Goal: Task Accomplishment & Management: Complete application form

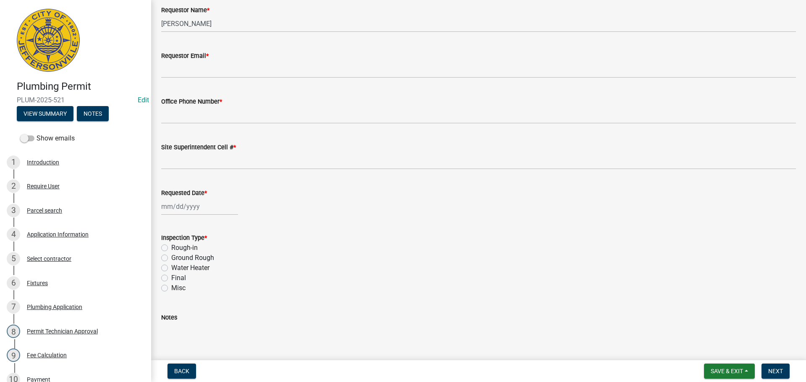
scroll to position [98, 0]
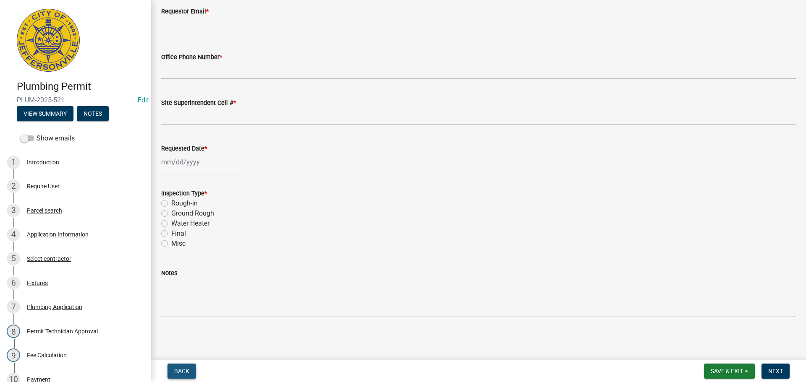
click at [188, 367] on button "Back" at bounding box center [182, 371] width 29 height 15
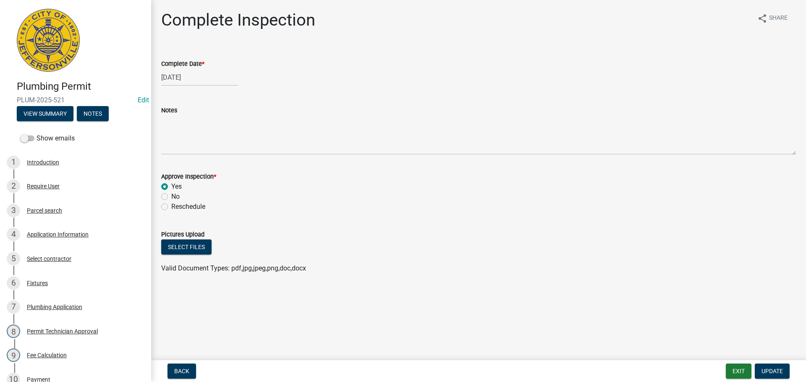
click at [795, 371] on div "Back Exit Update" at bounding box center [479, 371] width 642 height 15
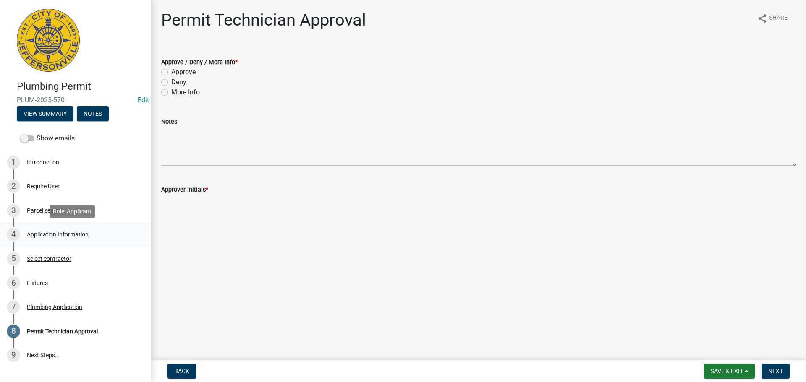
click at [43, 232] on div "Application Information" at bounding box center [58, 235] width 62 height 6
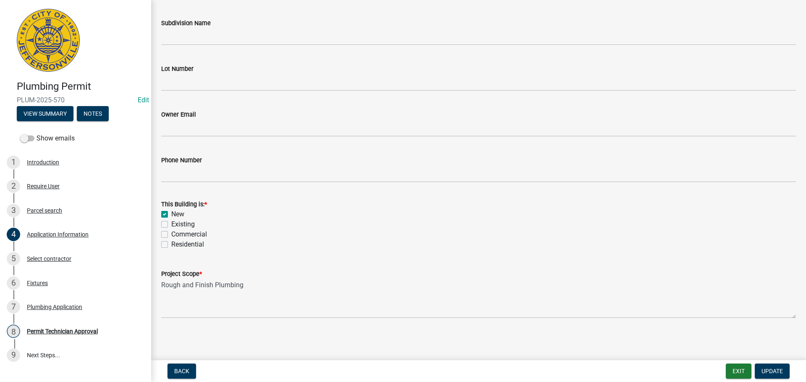
scroll to position [246, 0]
click at [54, 255] on div "5 Select contractor" at bounding box center [72, 258] width 131 height 13
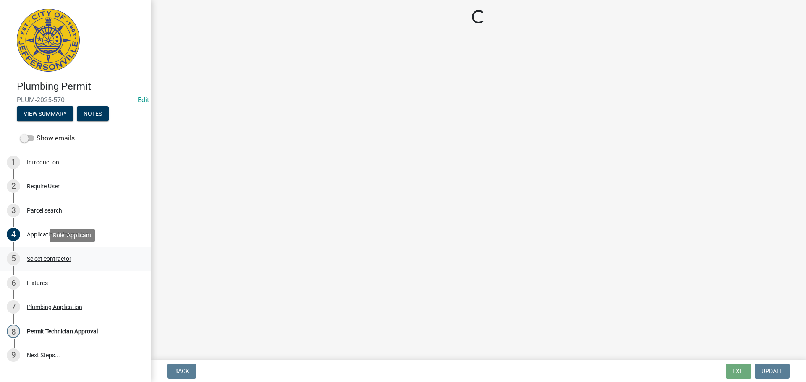
scroll to position [0, 0]
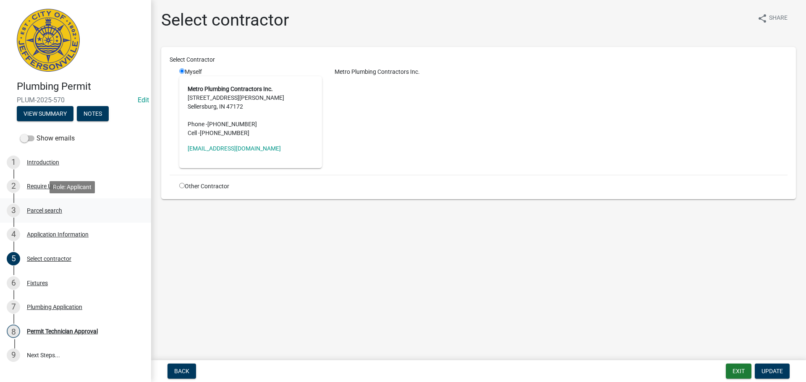
click at [45, 208] on div "Parcel search" at bounding box center [44, 211] width 35 height 6
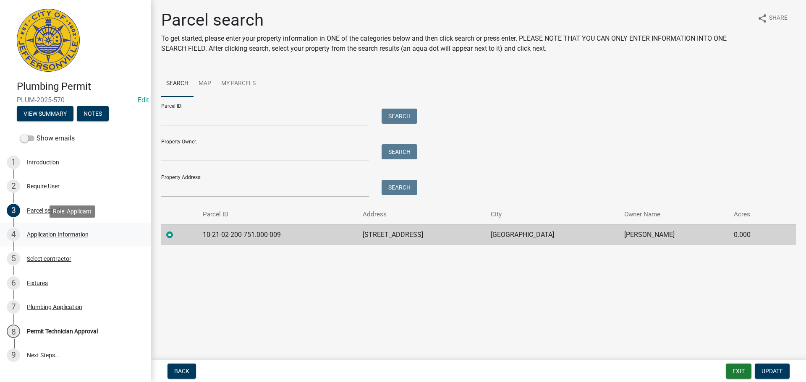
click at [51, 232] on div "Application Information" at bounding box center [58, 235] width 62 height 6
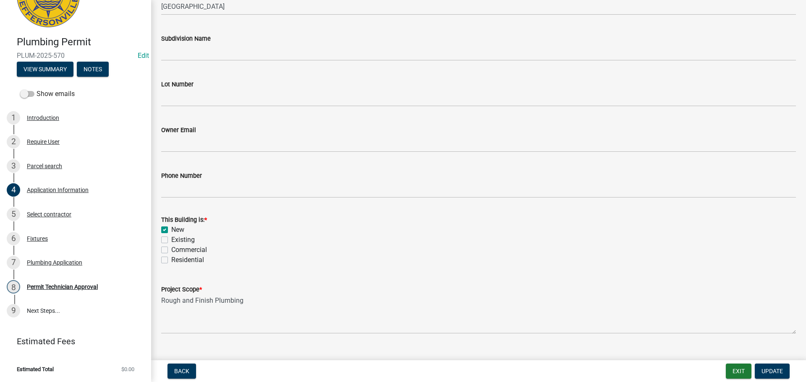
scroll to position [246, 0]
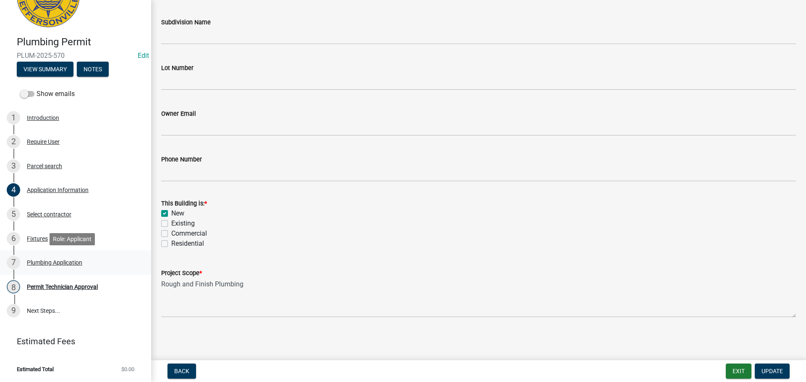
drag, startPoint x: 4, startPoint y: 268, endPoint x: 0, endPoint y: 273, distance: 6.6
drag, startPoint x: 0, startPoint y: 273, endPoint x: 461, endPoint y: 257, distance: 460.9
click at [461, 257] on div "Project Scope * Rough and Finish Plumbing" at bounding box center [478, 287] width 635 height 61
click at [43, 240] on div "Fixtures" at bounding box center [37, 239] width 21 height 6
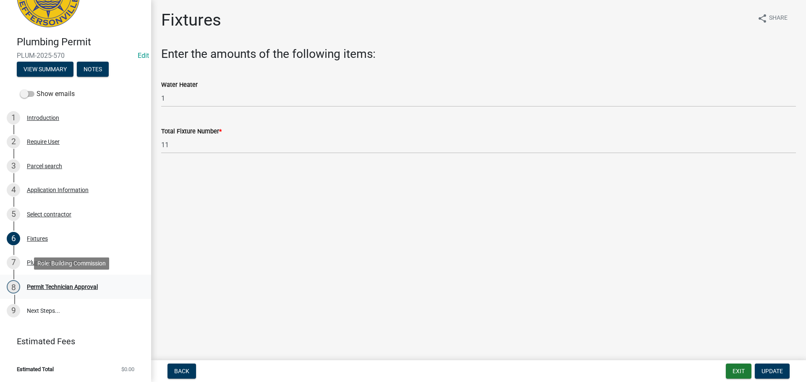
click at [70, 285] on div "Permit Technician Approval" at bounding box center [62, 287] width 71 height 6
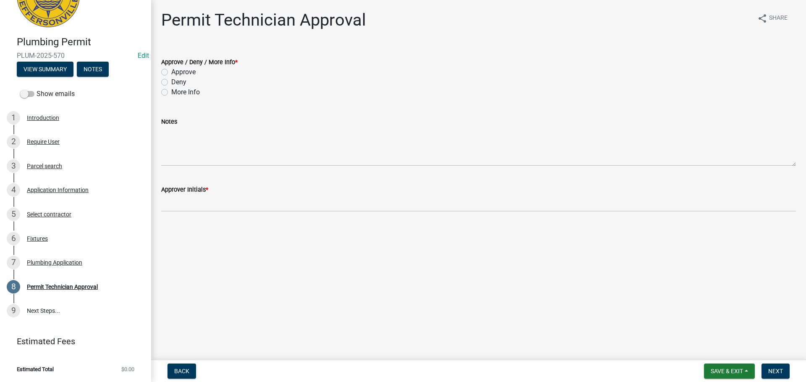
click at [171, 71] on label "Approve" at bounding box center [183, 72] width 24 height 10
click at [171, 71] on input "Approve" at bounding box center [173, 69] width 5 height 5
radio input "true"
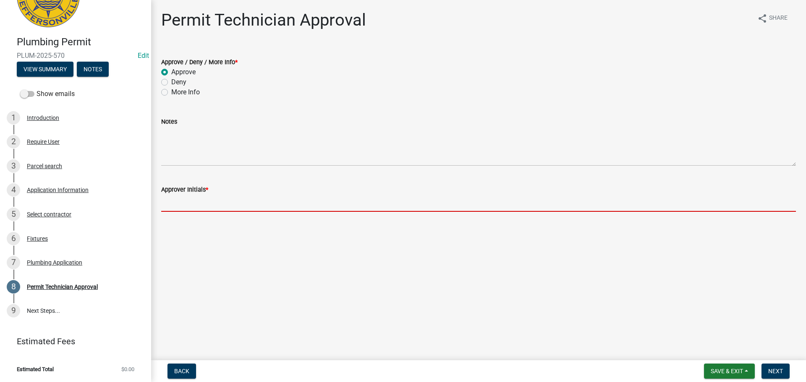
click at [202, 201] on input "Approver Initials *" at bounding box center [478, 203] width 635 height 17
type input "MJB"
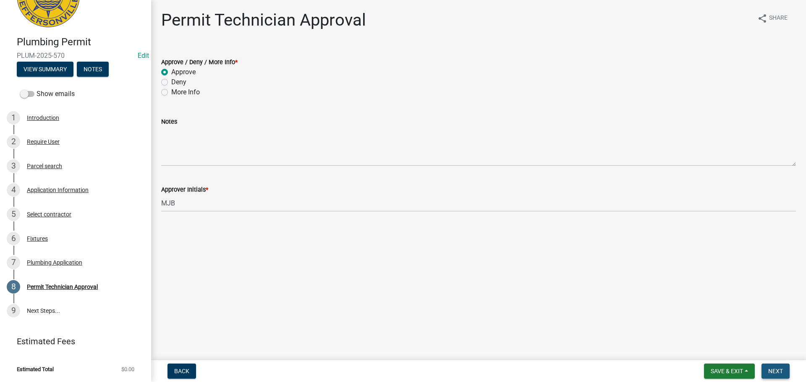
click at [777, 372] on span "Next" at bounding box center [775, 371] width 15 height 7
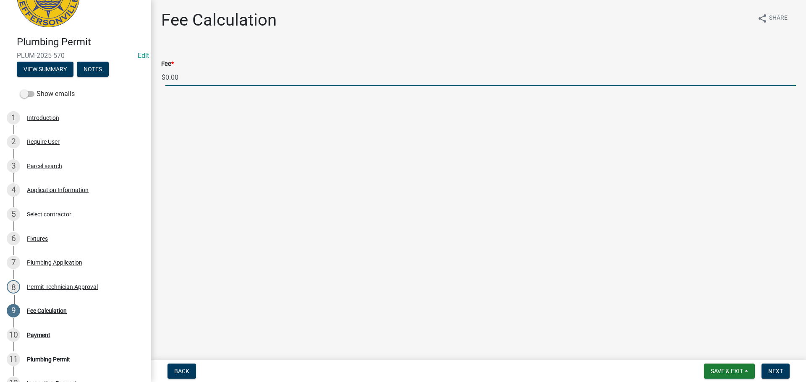
click at [197, 76] on input "0.00" at bounding box center [480, 77] width 631 height 17
type input "0"
type input "85.00"
click at [774, 370] on span "Next" at bounding box center [775, 371] width 15 height 7
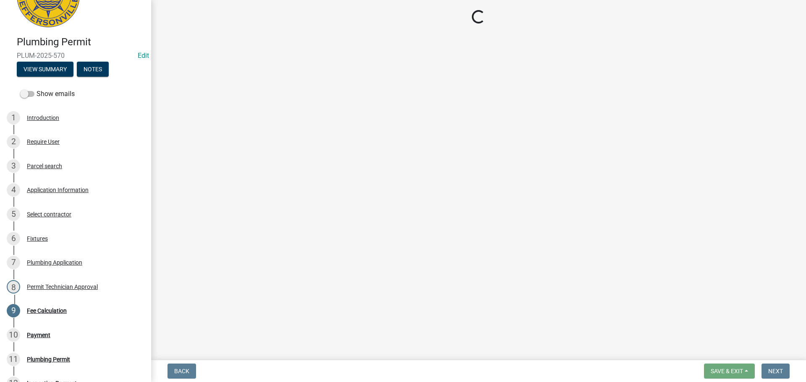
select select "3: 3"
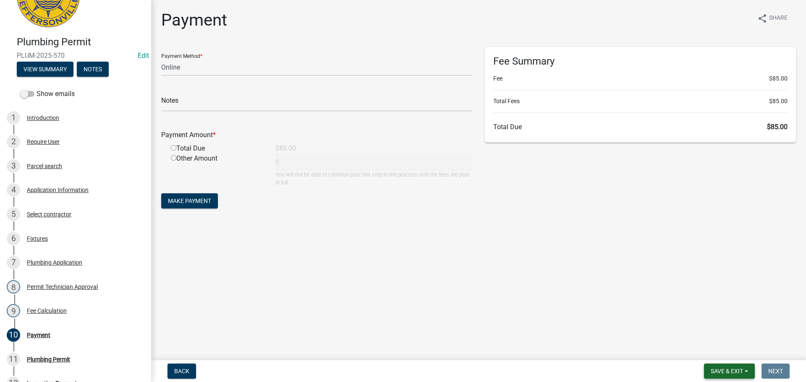
click at [717, 373] on span "Save & Exit" at bounding box center [727, 371] width 32 height 7
click at [718, 353] on button "Save & Exit" at bounding box center [721, 350] width 67 height 20
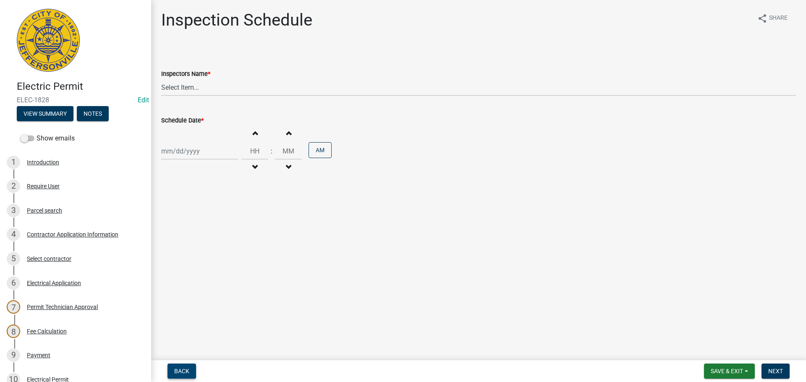
click at [180, 370] on span "Back" at bounding box center [181, 371] width 15 height 7
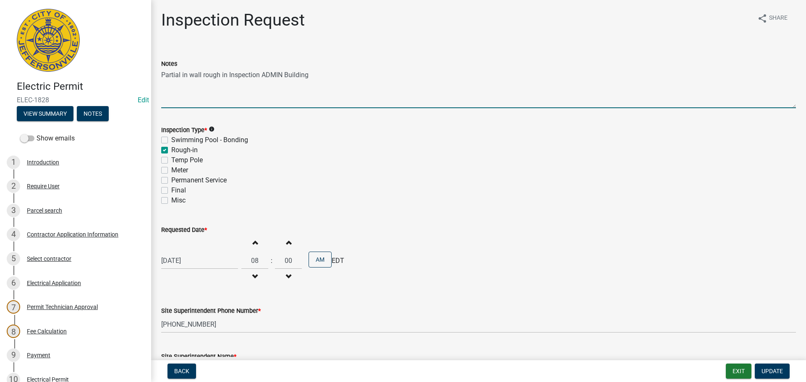
drag, startPoint x: 308, startPoint y: 76, endPoint x: 160, endPoint y: 82, distance: 147.5
click at [160, 82] on div "Notes Partial in wall rough in Inspection ADMIN Building" at bounding box center [478, 77] width 647 height 61
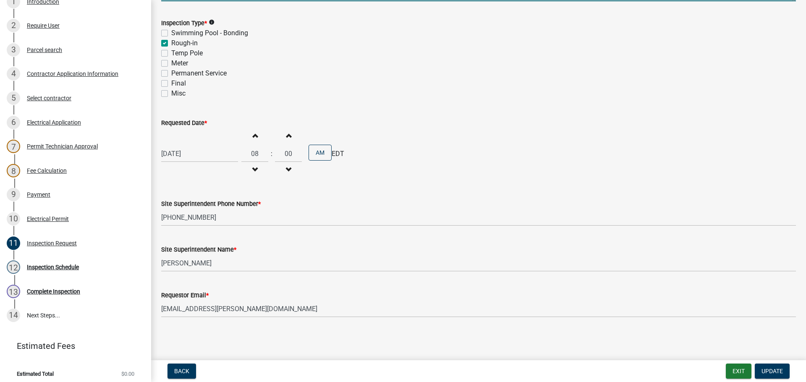
scroll to position [165, 0]
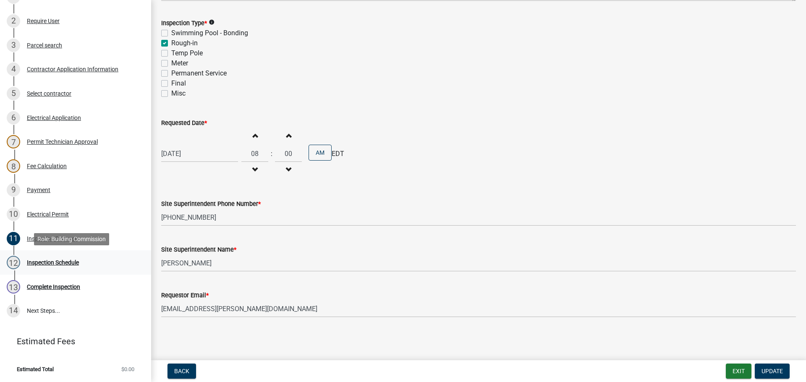
click at [40, 262] on div "Inspection Schedule" at bounding box center [53, 263] width 52 height 6
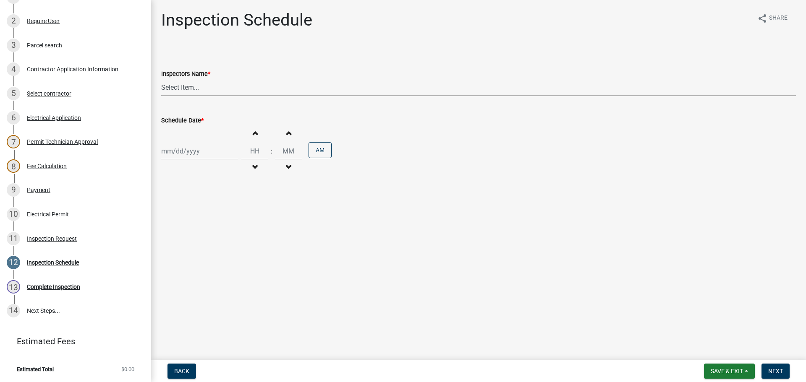
click at [178, 89] on select "Select Item... jramsey (Jeremy Ramsey) MaryFrey (Mary Frey) mkruer (Mike Kruer)…" at bounding box center [478, 87] width 635 height 17
select select "36a8b8f0-2ef8-43e9-ae06-718f51af8d36"
click at [161, 79] on select "Select Item... jramsey (Jeremy Ramsey) MaryFrey (Mary Frey) mkruer (Mike Kruer)…" at bounding box center [478, 87] width 635 height 17
click at [183, 152] on div at bounding box center [199, 151] width 77 height 17
select select "10"
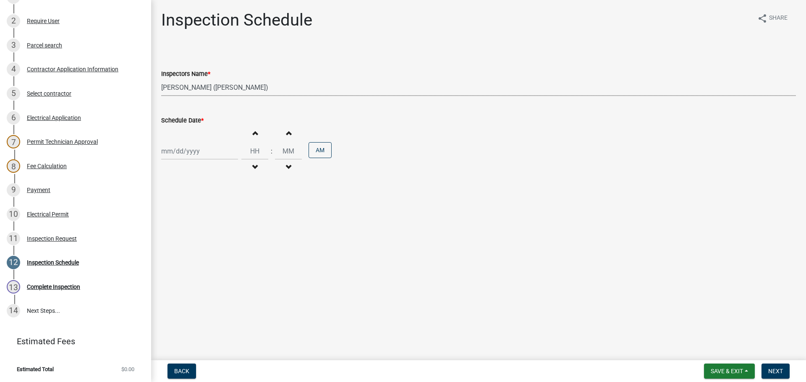
select select "2025"
click at [196, 220] on div "15" at bounding box center [196, 222] width 13 height 13
type input "10/15/2025"
click at [776, 369] on span "Next" at bounding box center [775, 371] width 15 height 7
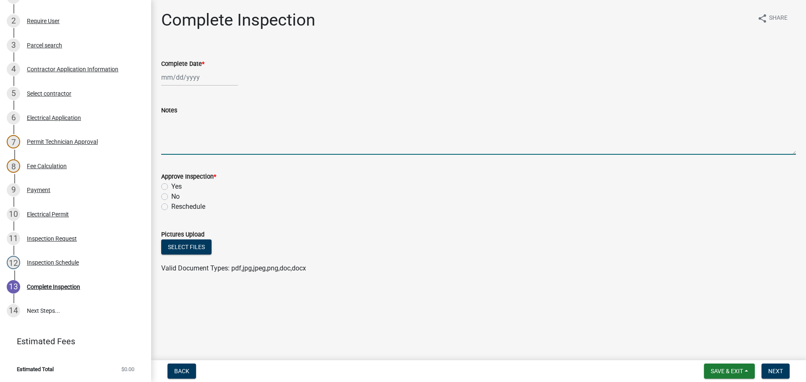
click at [165, 117] on textarea "Notes" at bounding box center [478, 134] width 635 height 39
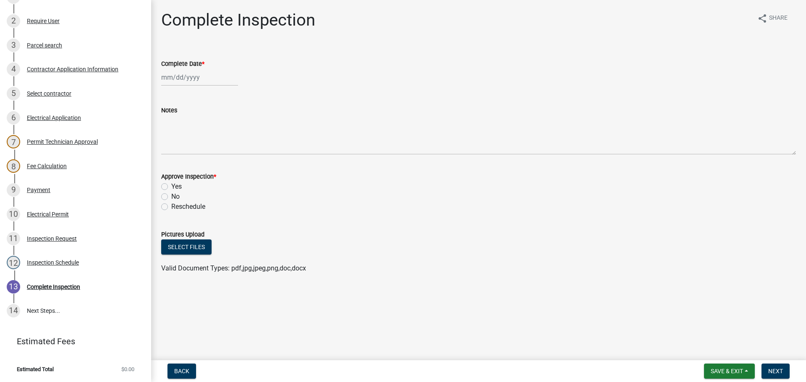
drag, startPoint x: 166, startPoint y: 115, endPoint x: 170, endPoint y: 110, distance: 6.6
drag, startPoint x: 170, startPoint y: 110, endPoint x: 215, endPoint y: 100, distance: 45.6
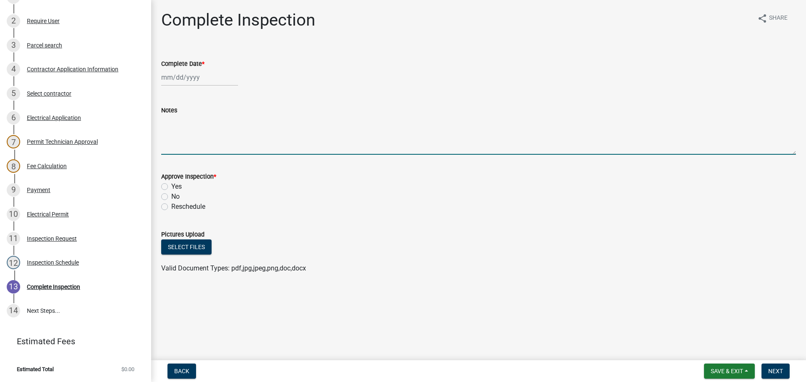
drag, startPoint x: 215, startPoint y: 100, endPoint x: 184, endPoint y: 117, distance: 35.2
paste textarea "Partial in wall rough in Inspection ADMIN Building"
type textarea "Partial in wall rough in Inspection ADMIN Building"
click at [731, 372] on span "Save & Exit" at bounding box center [727, 371] width 32 height 7
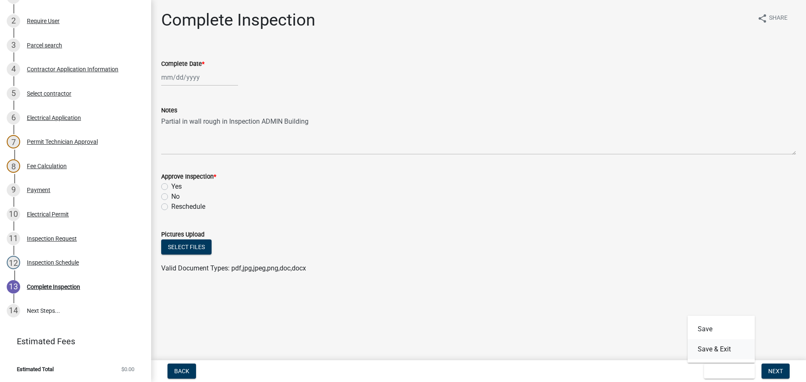
click at [711, 349] on button "Save & Exit" at bounding box center [721, 350] width 67 height 20
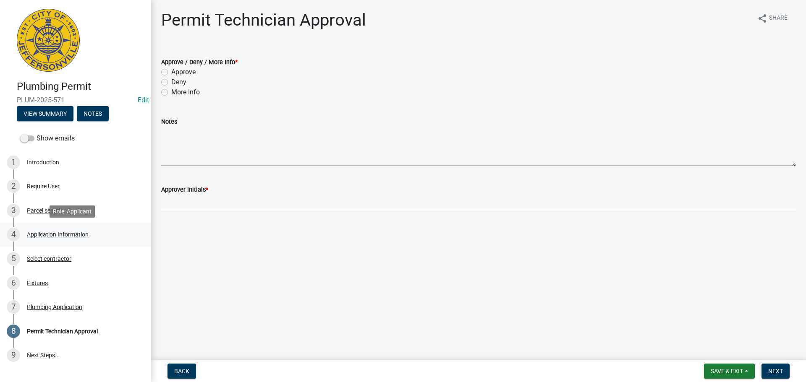
click at [48, 232] on div "Application Information" at bounding box center [58, 235] width 62 height 6
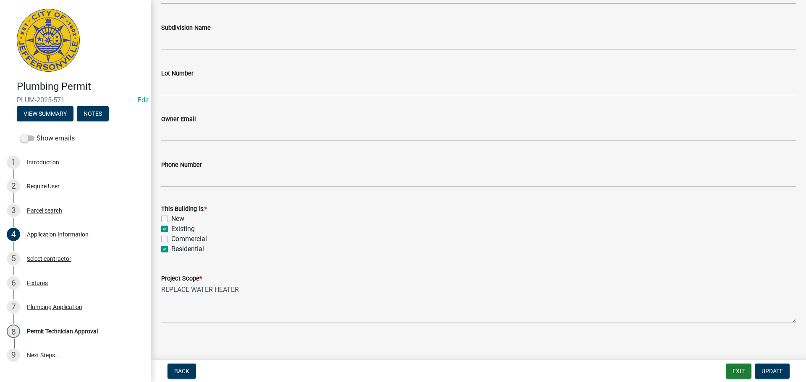
scroll to position [246, 0]
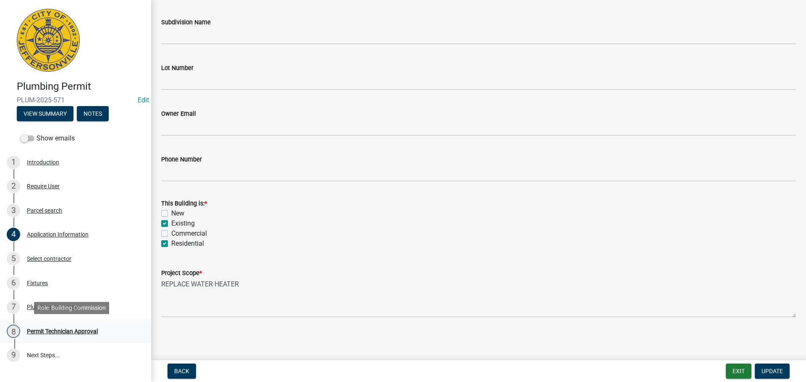
click at [59, 330] on div "Permit Technician Approval" at bounding box center [62, 332] width 71 height 6
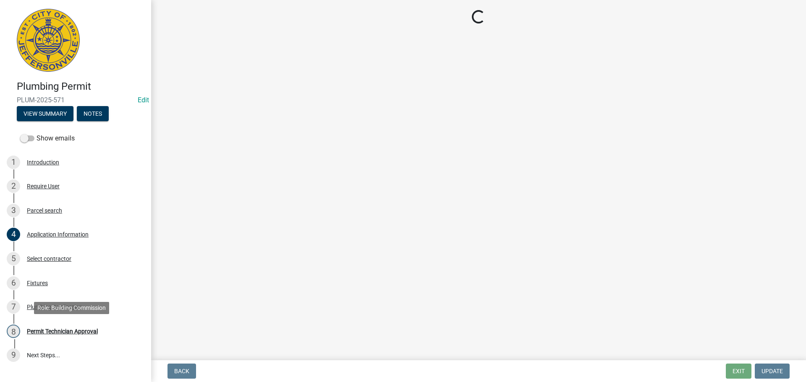
scroll to position [0, 0]
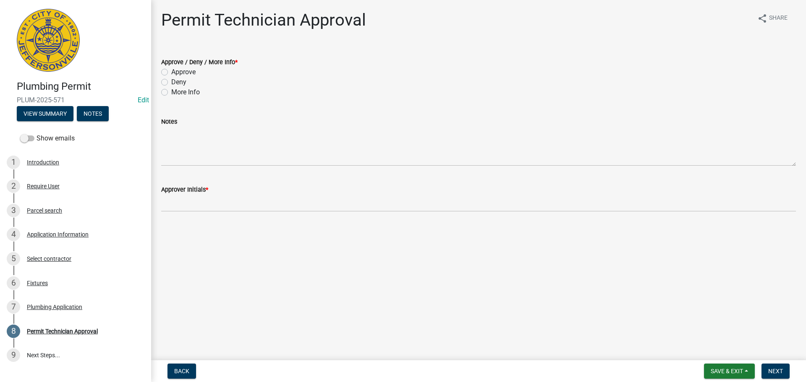
click at [171, 73] on label "Approve" at bounding box center [183, 72] width 24 height 10
click at [171, 73] on input "Approve" at bounding box center [173, 69] width 5 height 5
radio input "true"
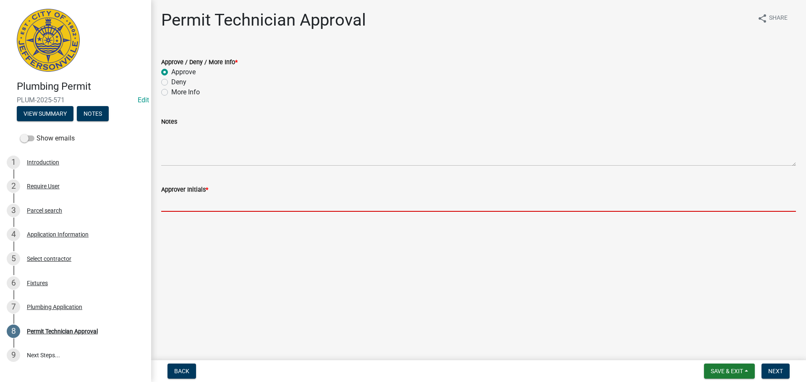
click at [207, 199] on input "Approver Initials *" at bounding box center [478, 203] width 635 height 17
type input "MJB"
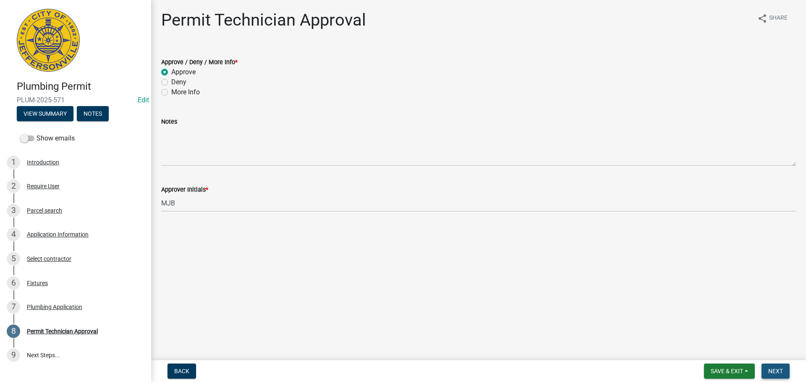
drag, startPoint x: 783, startPoint y: 374, endPoint x: 769, endPoint y: 354, distance: 24.1
click at [782, 373] on span "Next" at bounding box center [775, 371] width 15 height 7
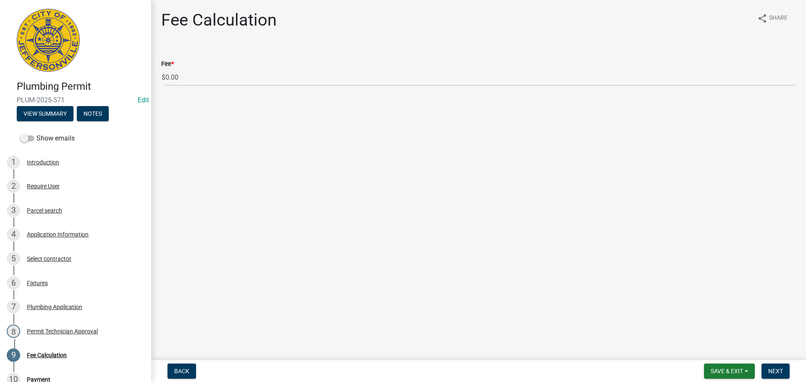
click at [188, 68] on div "Fee *" at bounding box center [478, 64] width 635 height 10
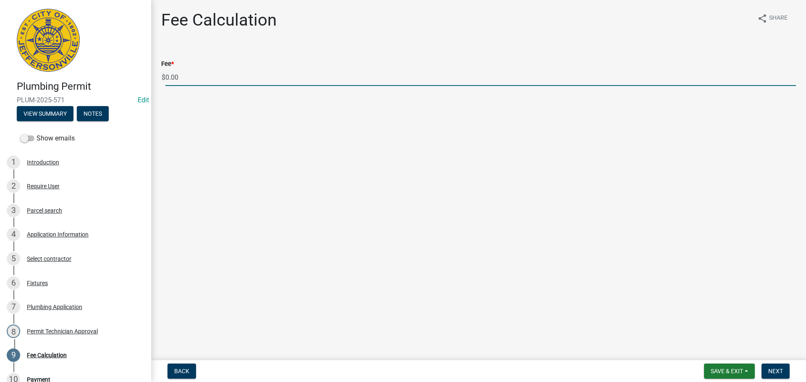
click at [186, 79] on input "0.00" at bounding box center [480, 77] width 631 height 17
type input "0"
type input "35.00"
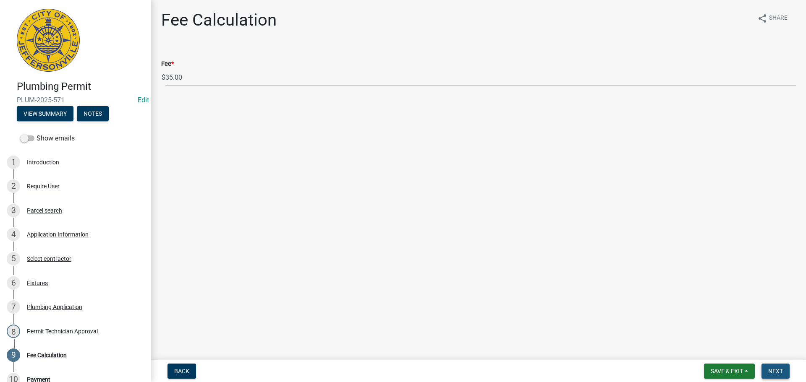
click at [779, 369] on span "Next" at bounding box center [775, 371] width 15 height 7
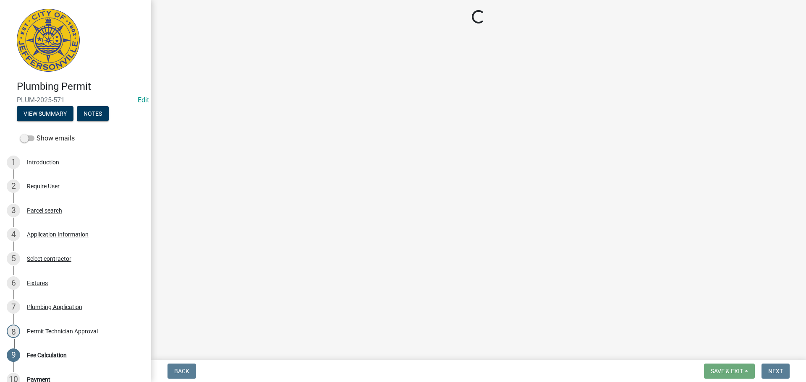
select select "3: 3"
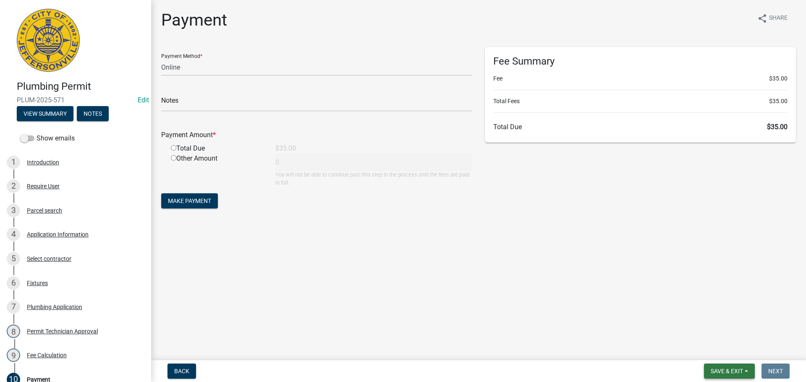
click at [725, 369] on span "Save & Exit" at bounding box center [727, 371] width 32 height 7
click at [715, 353] on button "Save & Exit" at bounding box center [721, 350] width 67 height 20
